Goal: Transaction & Acquisition: Obtain resource

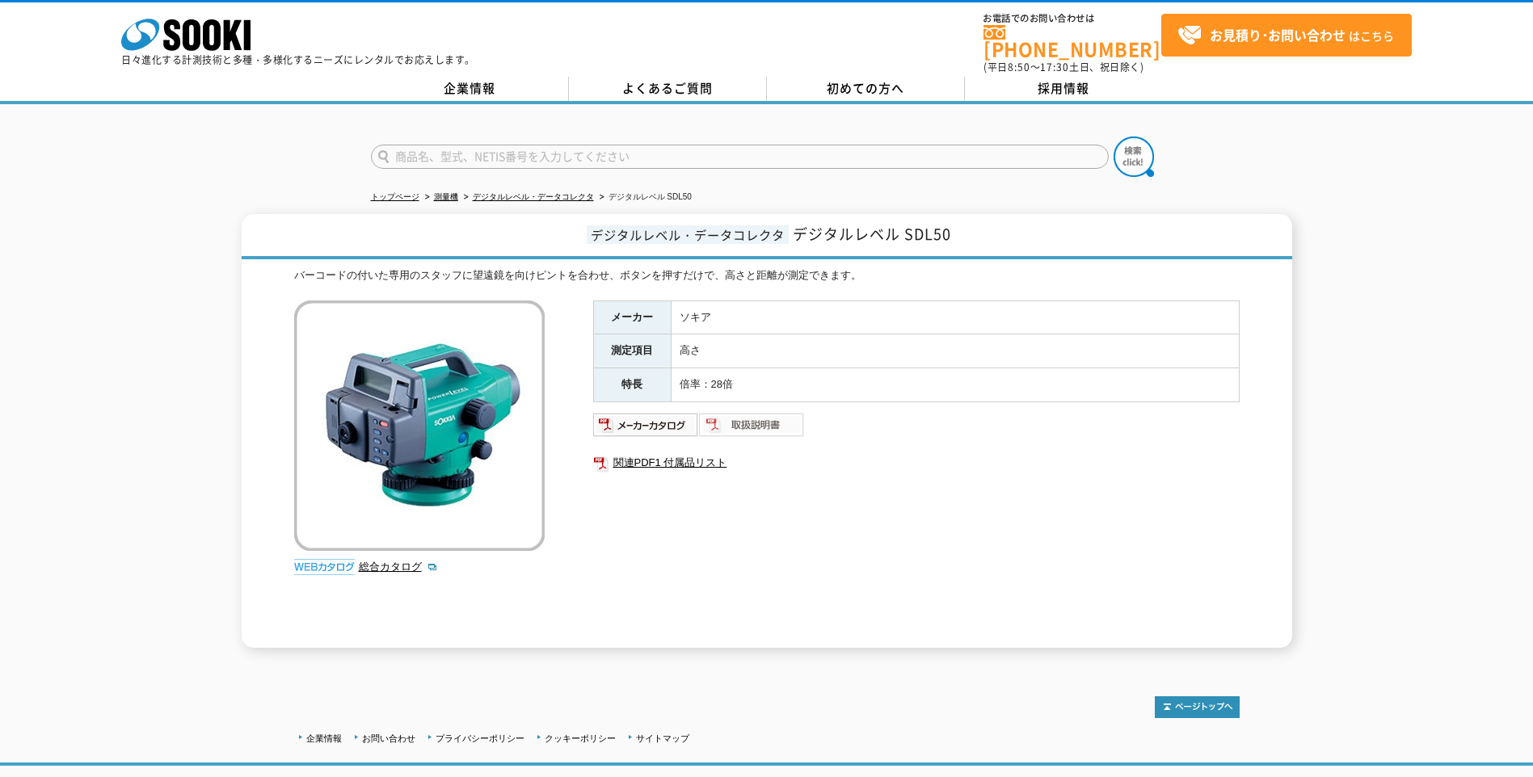
click at [719, 412] on img at bounding box center [752, 425] width 106 height 26
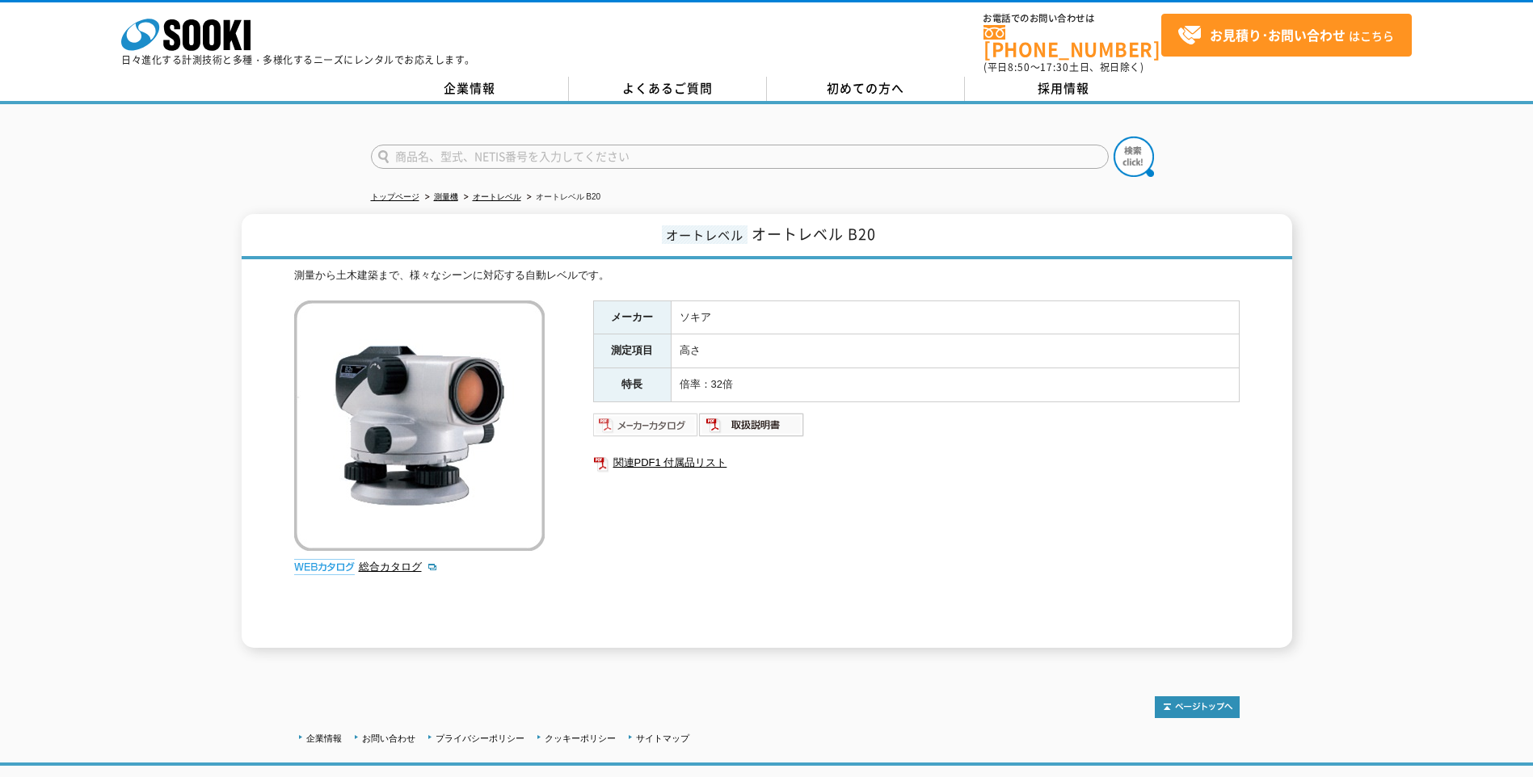
click at [668, 416] on img at bounding box center [646, 425] width 106 height 26
click at [662, 416] on img at bounding box center [646, 425] width 106 height 26
